Goal: Task Accomplishment & Management: Use online tool/utility

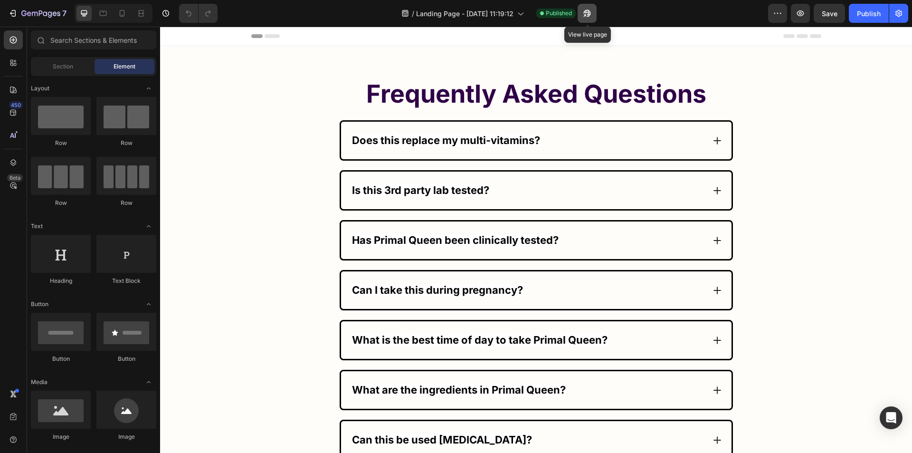
click at [583, 8] on button "button" at bounding box center [587, 13] width 19 height 19
click at [344, 115] on div "Accordion" at bounding box center [357, 114] width 32 height 9
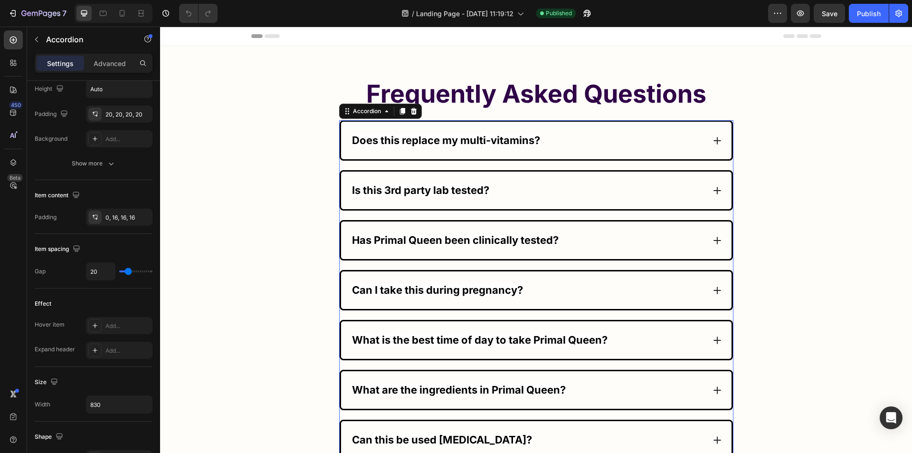
scroll to position [506, 0]
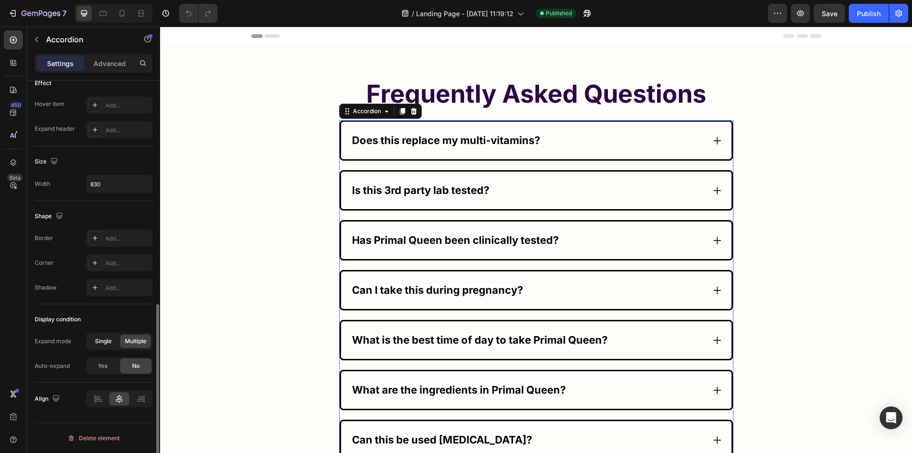
click at [105, 336] on div "Single" at bounding box center [103, 341] width 30 height 13
click at [879, 9] on div "Publish" at bounding box center [869, 14] width 24 height 10
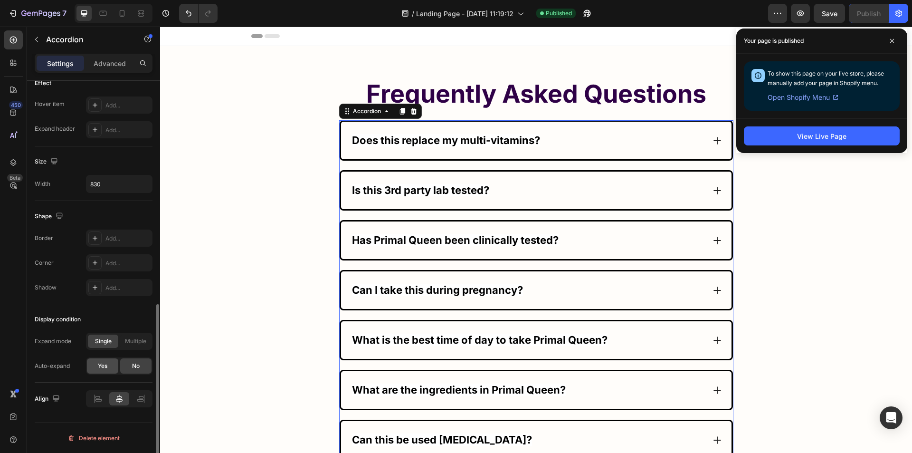
click at [105, 369] on span "Yes" at bounding box center [103, 366] width 10 height 9
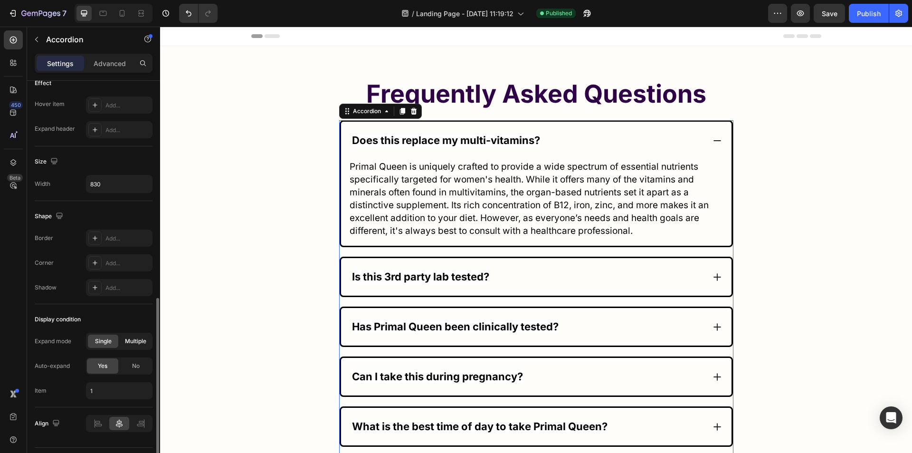
click at [130, 346] on div "Multiple" at bounding box center [135, 341] width 30 height 13
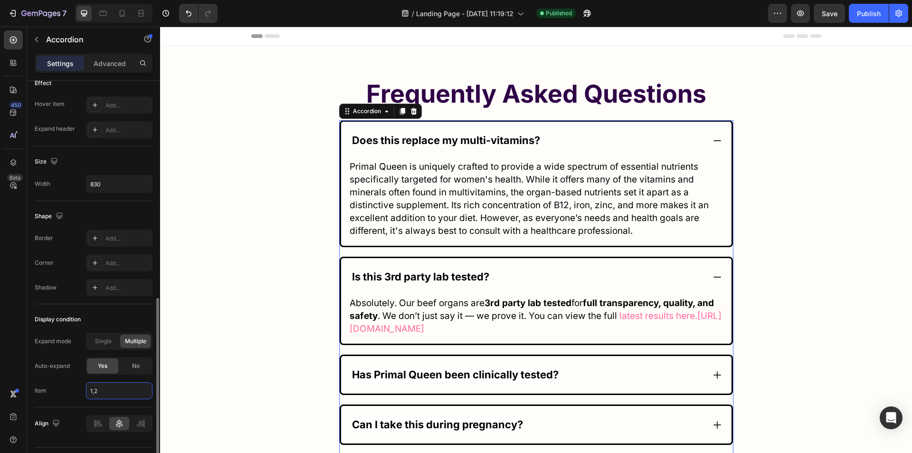
click at [105, 389] on input "1,2" at bounding box center [119, 390] width 67 height 17
click at [110, 389] on input "1,2" at bounding box center [119, 390] width 67 height 17
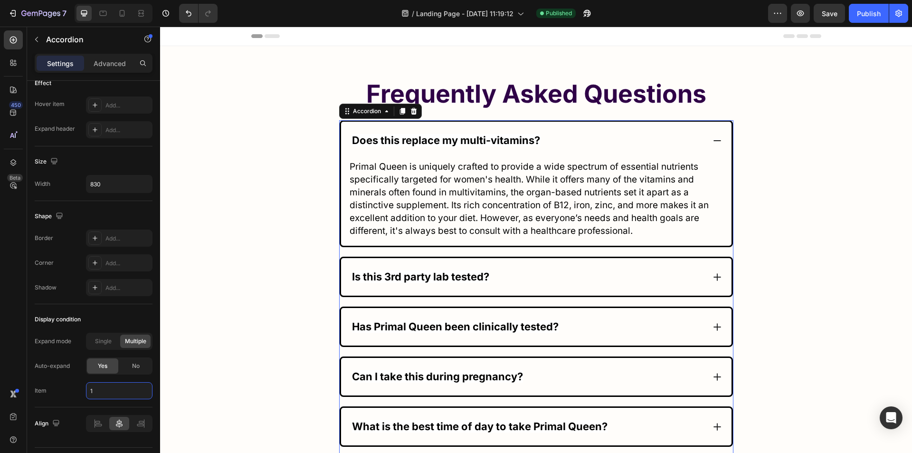
type input "1"
click at [5, 348] on div "450 Beta" at bounding box center [13, 207] width 19 height 354
click at [866, 10] on div "Publish" at bounding box center [869, 14] width 24 height 10
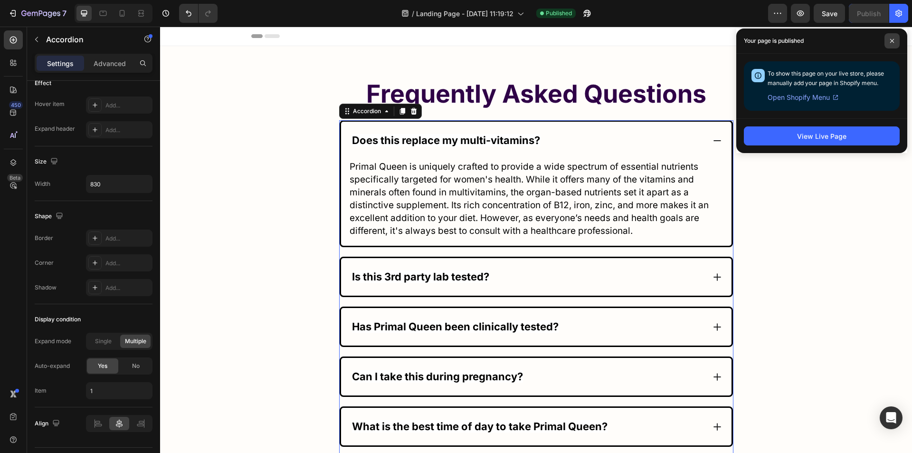
click at [894, 39] on icon at bounding box center [892, 40] width 5 height 5
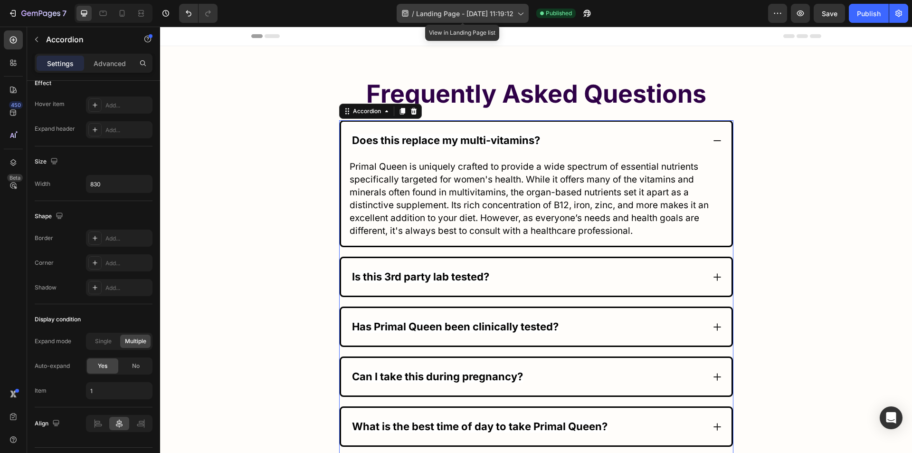
click at [433, 17] on span "Landing Page - [DATE] 11:19:12" at bounding box center [464, 14] width 97 height 10
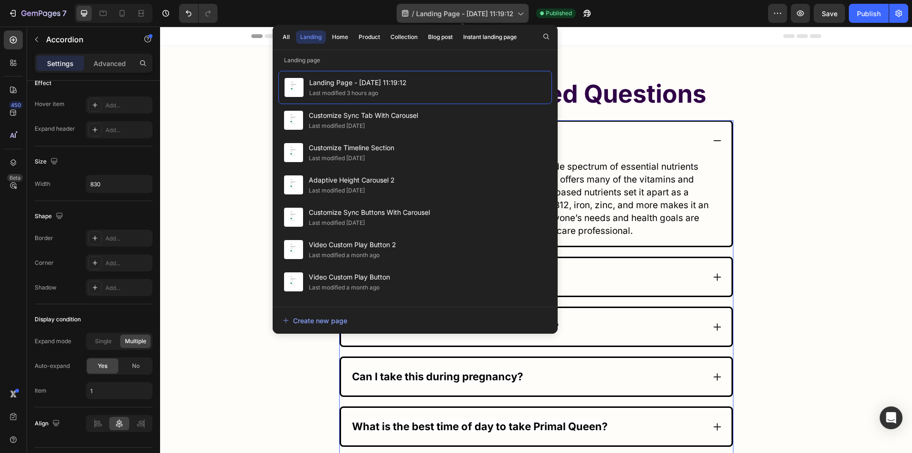
click at [437, 16] on span "Landing Page - [DATE] 11:19:12" at bounding box center [464, 14] width 97 height 10
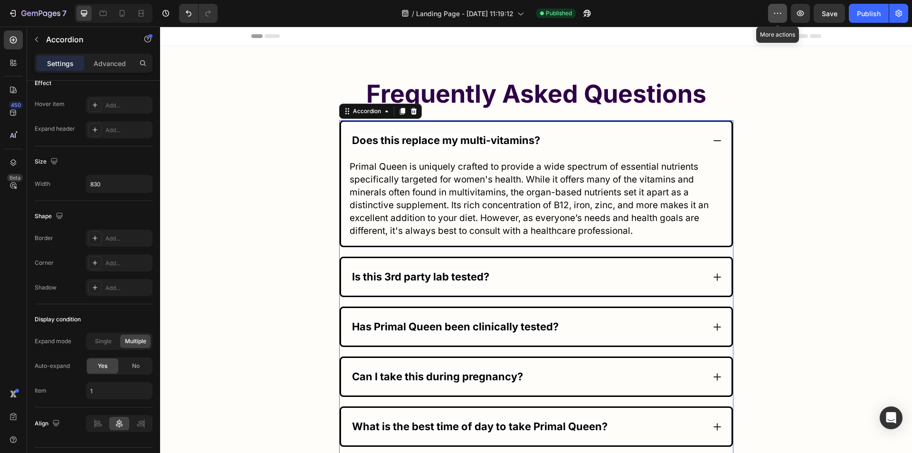
click at [775, 15] on icon "button" at bounding box center [778, 14] width 10 height 10
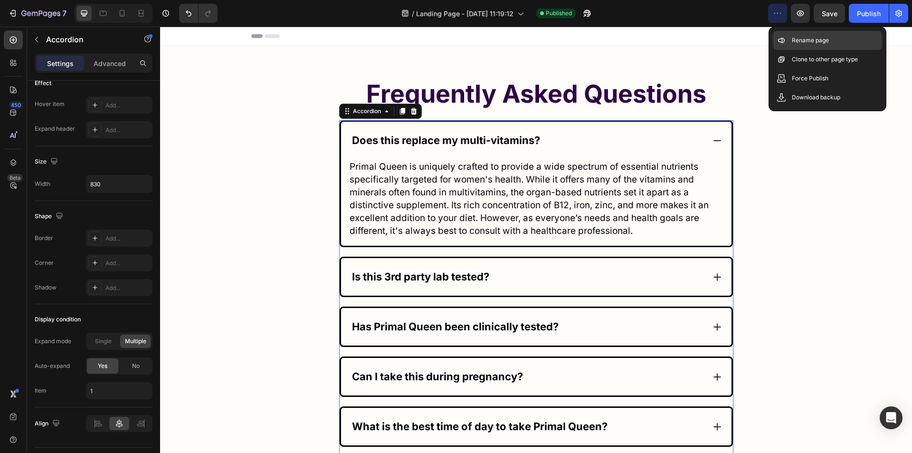
click at [794, 41] on p "Rename page" at bounding box center [810, 41] width 37 height 10
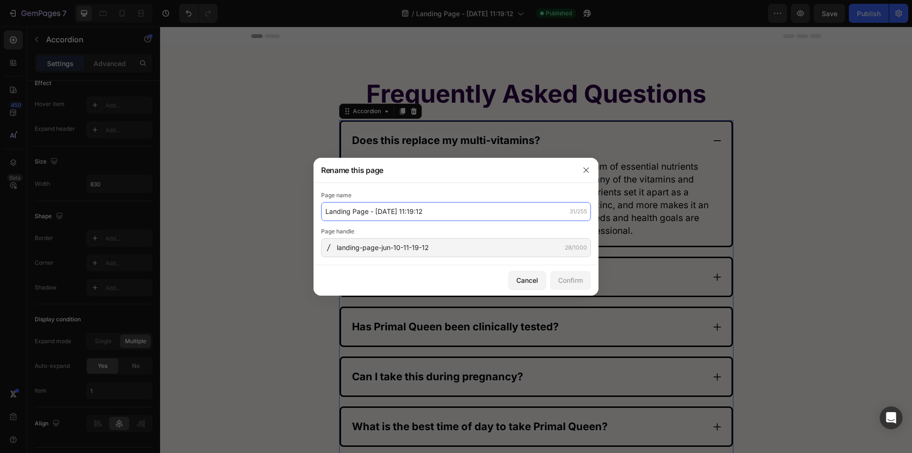
click at [383, 216] on input "Landing Page - [DATE] 11:19:12" at bounding box center [456, 211] width 270 height 19
click at [383, 216] on input "Check Expanded Accordion Item" at bounding box center [456, 211] width 270 height 19
type input "Check Expanded Accordion Item"
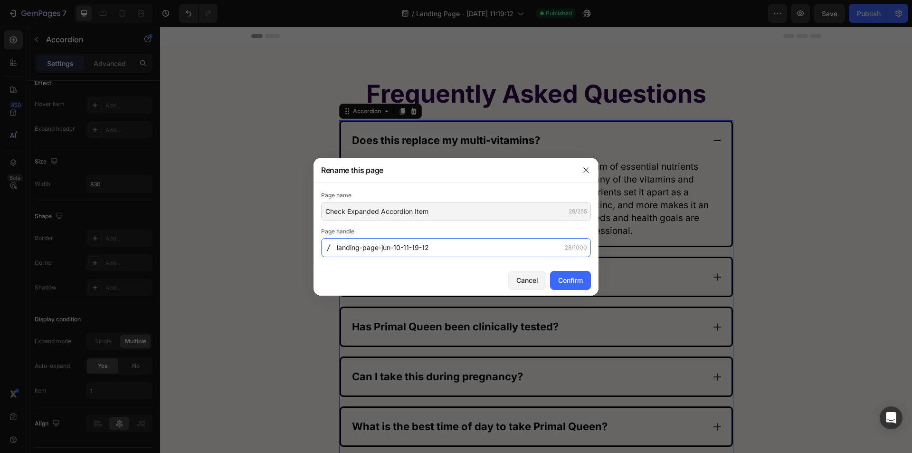
click at [354, 249] on input "landing-page-jun-10-11-19-12" at bounding box center [456, 247] width 270 height 19
paste input "Check-Expanded-Accordion-Item"
click at [344, 249] on input "Check-Expanded-Accordion-Item" at bounding box center [456, 247] width 270 height 19
type input "check-expanded-accordion-item"
click at [570, 285] on button "Confirm" at bounding box center [570, 280] width 41 height 19
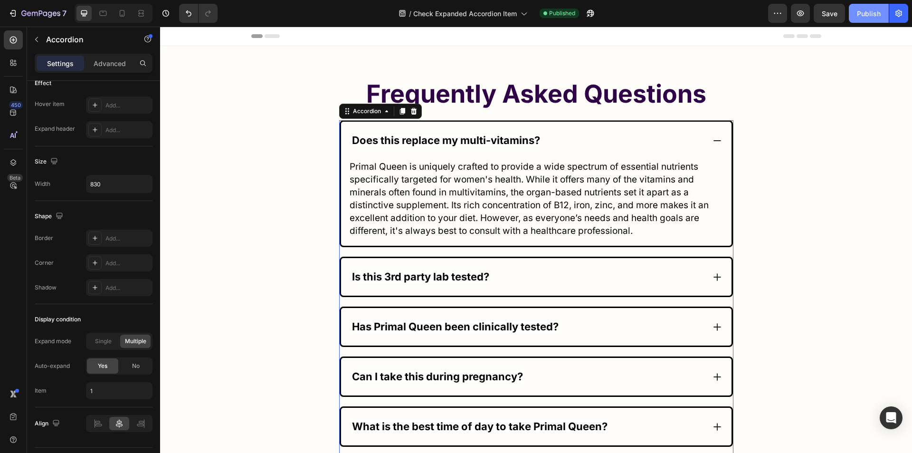
click at [863, 13] on div "Publish" at bounding box center [869, 14] width 24 height 10
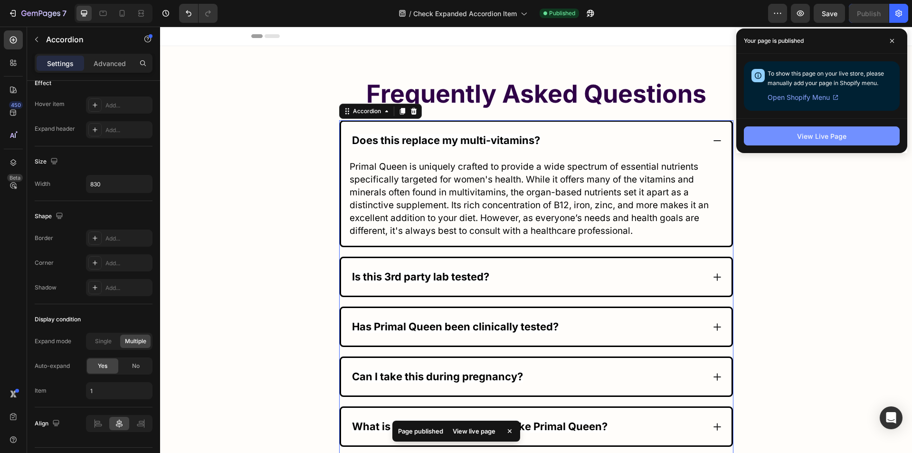
click at [784, 133] on button "View Live Page" at bounding box center [822, 135] width 156 height 19
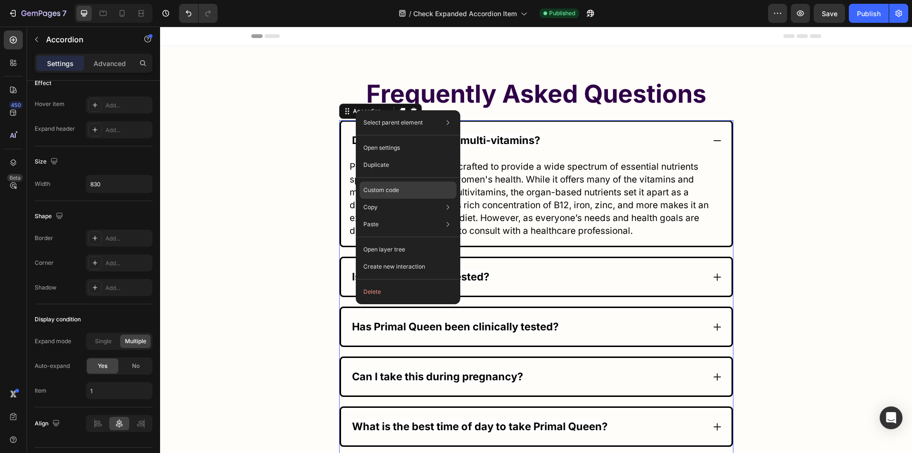
click at [380, 188] on p "Custom code" at bounding box center [382, 190] width 36 height 9
type input "100%"
type input "100"
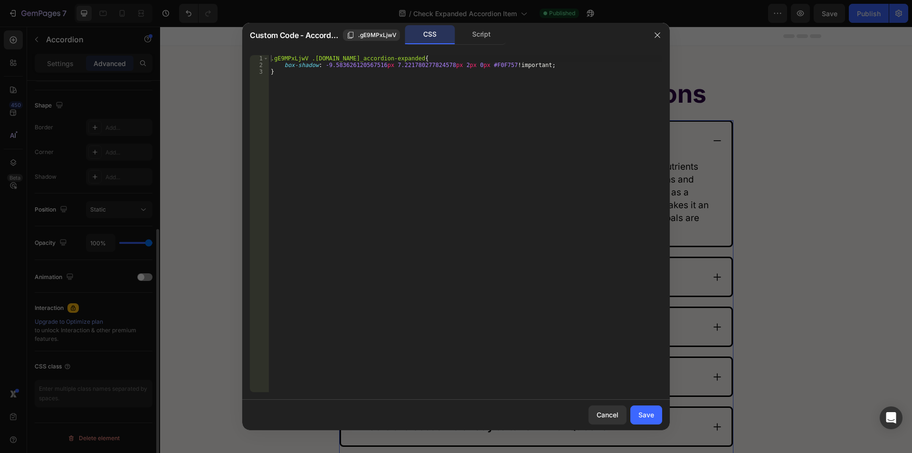
scroll to position [235, 0]
click at [487, 34] on div "Script" at bounding box center [482, 34] width 50 height 19
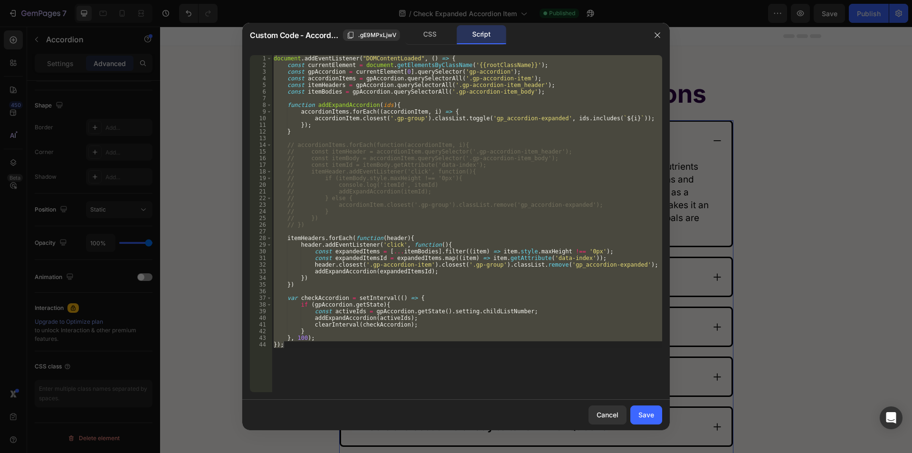
type textarea "}, 100); });"
click at [363, 97] on div "document . addEventListener ( "DOMContentLoaded" , ( ) => { const currentElemen…" at bounding box center [467, 223] width 391 height 337
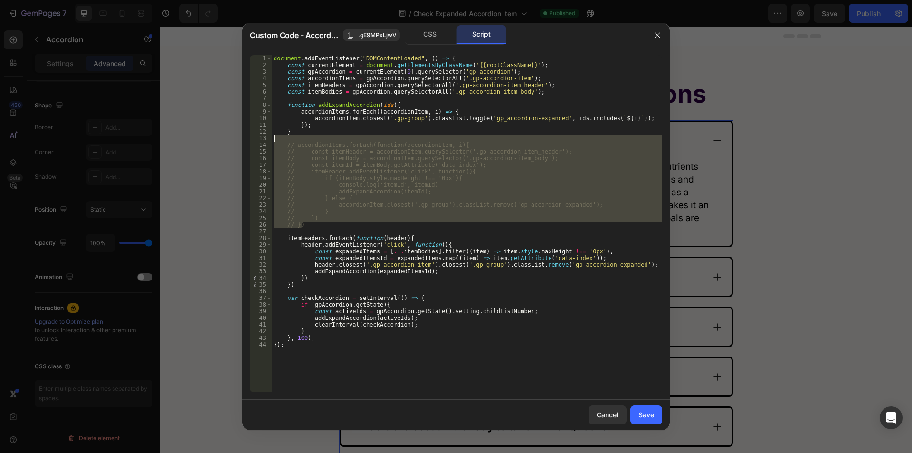
drag, startPoint x: 310, startPoint y: 226, endPoint x: 246, endPoint y: 139, distance: 108.1
click at [246, 139] on div "1 2 3 4 5 6 7 8 9 10 11 12 13 14 15 16 17 18 19 20 21 22 23 24 25 26 27 28 29 3…" at bounding box center [456, 224] width 428 height 352
type textarea "// accordionItems.forEach(function(accordionItem, i){"
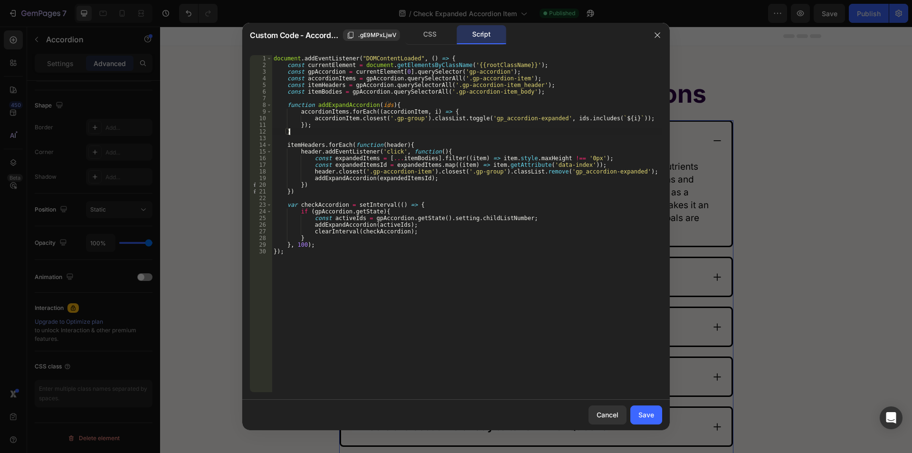
click at [440, 269] on div "document . addEventListener ( "DOMContentLoaded" , ( ) => { const currentElemen…" at bounding box center [467, 230] width 391 height 350
click at [371, 227] on div "document . addEventListener ( "DOMContentLoaded" , ( ) => { const currentElemen…" at bounding box center [467, 230] width 391 height 350
click at [297, 206] on div "document . addEventListener ( "DOMContentLoaded" , ( ) => { const currentElemen…" at bounding box center [467, 230] width 391 height 350
click at [356, 238] on div "document . addEventListener ( "DOMContentLoaded" , ( ) => { const currentElemen…" at bounding box center [467, 230] width 391 height 350
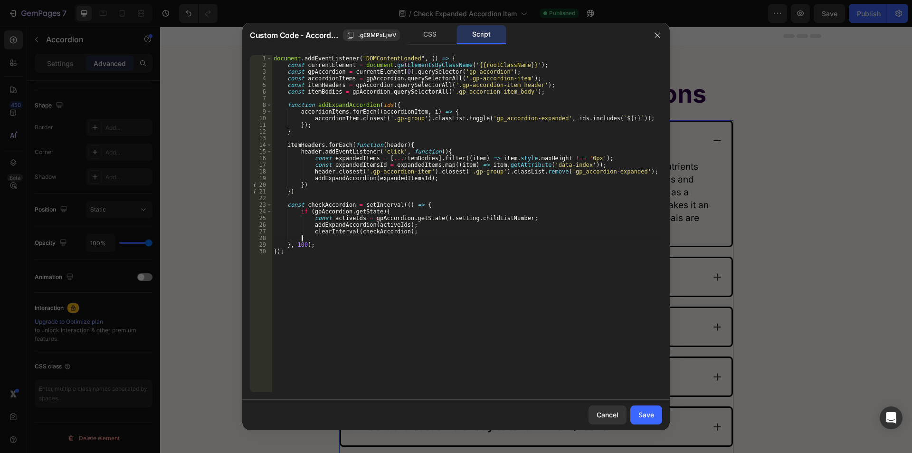
scroll to position [0, 2]
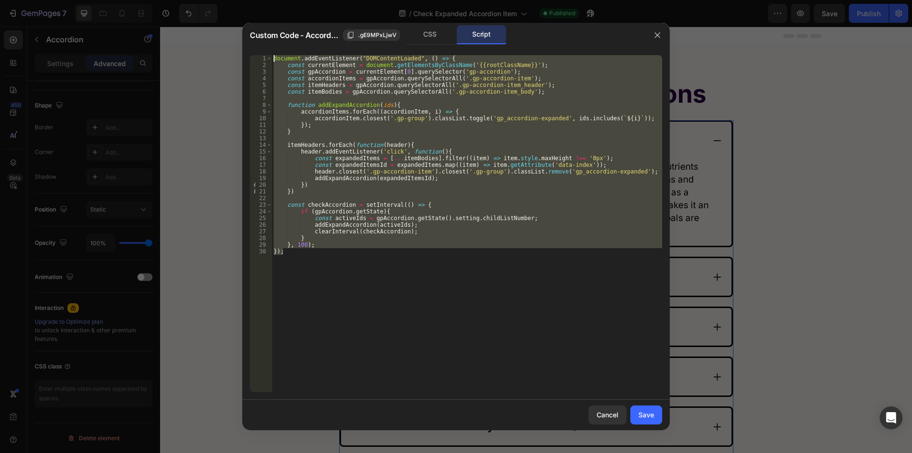
drag, startPoint x: 292, startPoint y: 251, endPoint x: 274, endPoint y: 61, distance: 191.4
click at [274, 61] on div "document . addEventListener ( "DOMContentLoaded" , ( ) => { const currentElemen…" at bounding box center [467, 230] width 391 height 350
click at [409, 178] on div "document . addEventListener ( "DOMContentLoaded" , ( ) => { const currentElemen…" at bounding box center [467, 223] width 391 height 337
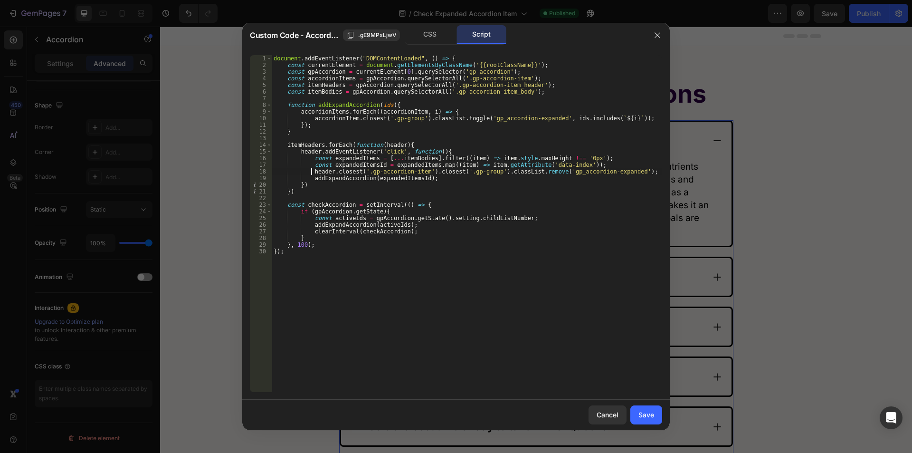
click at [311, 170] on div "document . addEventListener ( "DOMContentLoaded" , ( ) => { const currentElemen…" at bounding box center [467, 230] width 391 height 350
type textarea "// header.closest('.gp-accordion-item').closest('.gp-group').classList.remove('…"
click at [652, 416] on div "Save" at bounding box center [647, 415] width 16 height 10
type input "20"
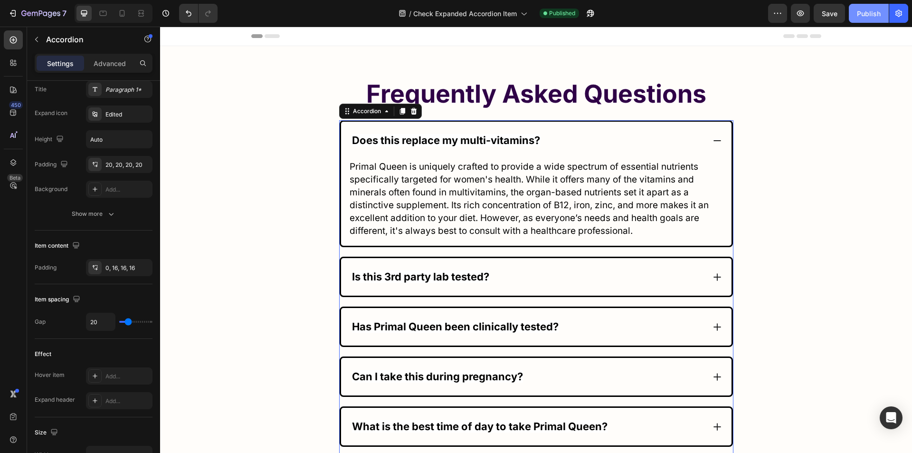
click at [858, 15] on div "Publish" at bounding box center [869, 14] width 24 height 10
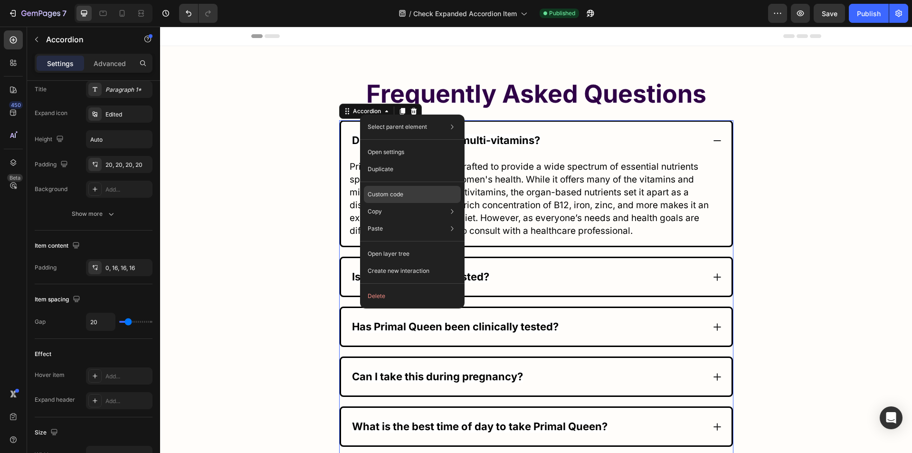
click at [392, 198] on p "Custom code" at bounding box center [386, 194] width 36 height 9
type input "100%"
type input "100"
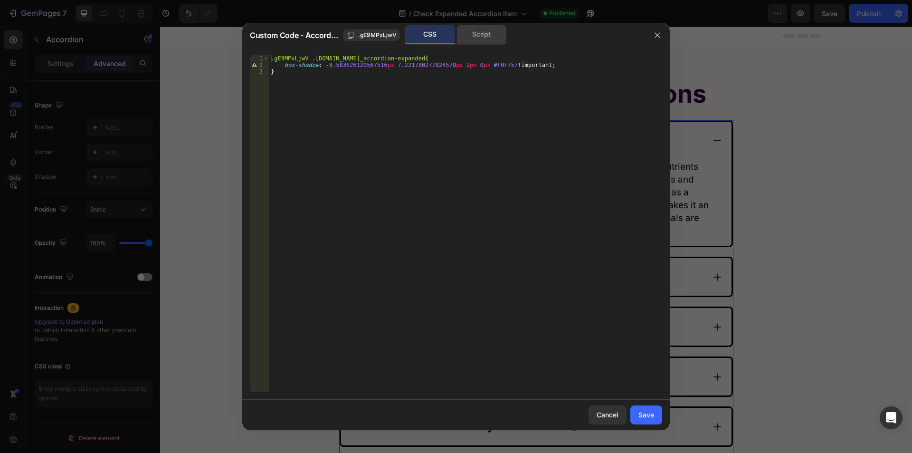
click at [477, 38] on div "Script" at bounding box center [482, 34] width 50 height 19
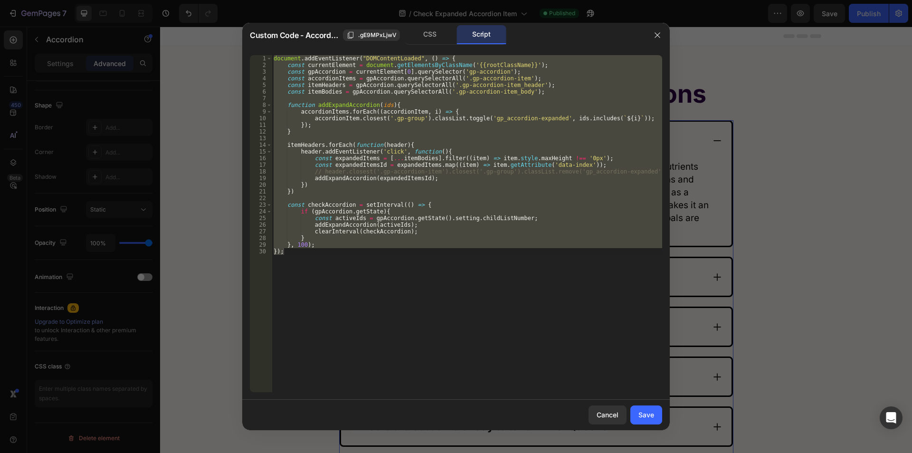
click at [397, 180] on div "document . addEventListener ( "DOMContentLoaded" , ( ) => { const currentElemen…" at bounding box center [467, 223] width 391 height 337
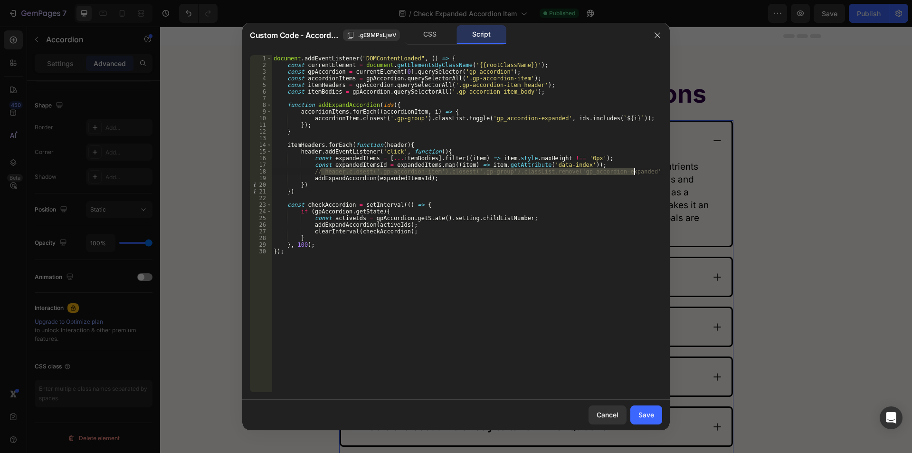
drag, startPoint x: 322, startPoint y: 172, endPoint x: 633, endPoint y: 168, distance: 311.7
click at [633, 168] on div "document . addEventListener ( "DOMContentLoaded" , ( ) => { const currentElemen…" at bounding box center [467, 230] width 391 height 350
click at [353, 178] on div "document . addEventListener ( "DOMContentLoaded" , ( ) => { const currentElemen…" at bounding box center [467, 230] width 391 height 350
drag, startPoint x: 637, startPoint y: 170, endPoint x: 239, endPoint y: 171, distance: 398.2
click at [239, 171] on div "Custom Code - Accordion .gE9MPxLjwV CSS Script addExpandAccordion(expandedItems…" at bounding box center [456, 226] width 912 height 453
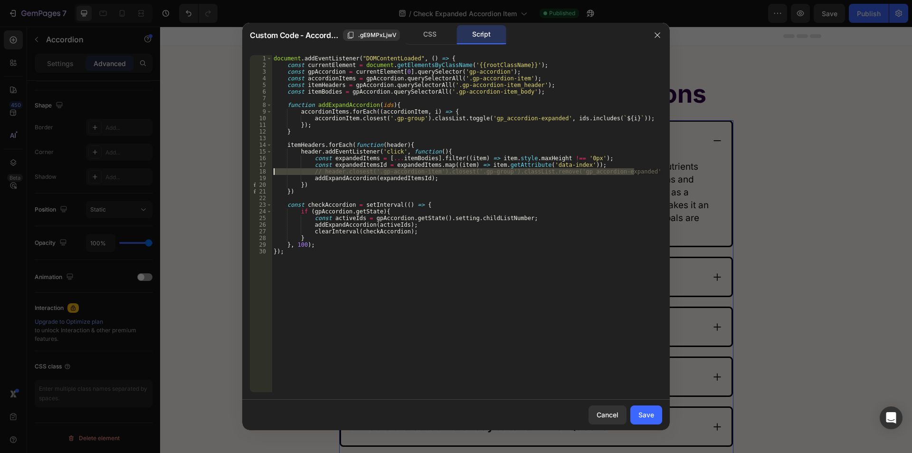
type textarea "// header.closest('.gp-accordion-item').closest('.gp-group').classList.remove('…"
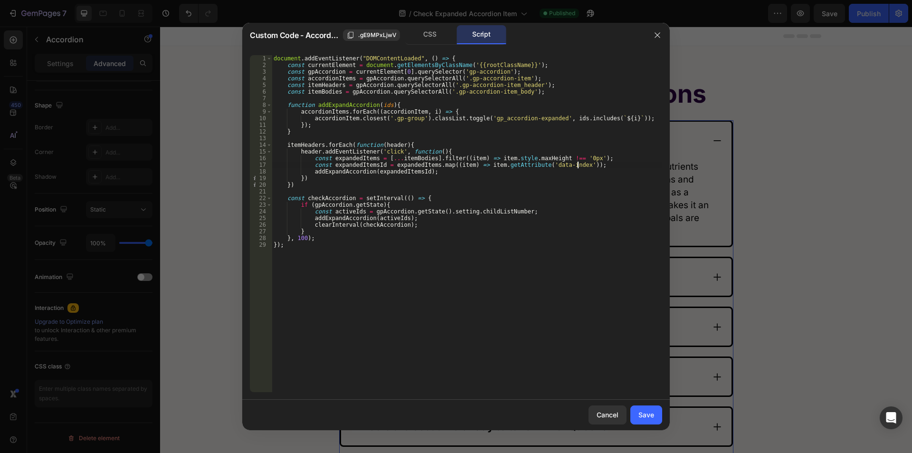
click at [353, 249] on div "document . addEventListener ( "DOMContentLoaded" , ( ) => { const currentElemen…" at bounding box center [467, 230] width 391 height 350
type textarea "});"
click at [643, 412] on div "Save" at bounding box center [647, 415] width 16 height 10
type input "20"
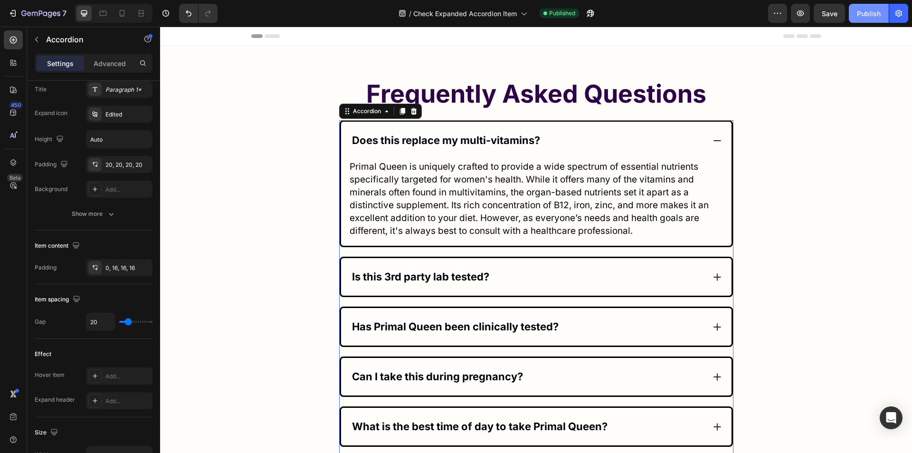
click at [859, 13] on div "Publish" at bounding box center [869, 14] width 24 height 10
